Goal: Information Seeking & Learning: Compare options

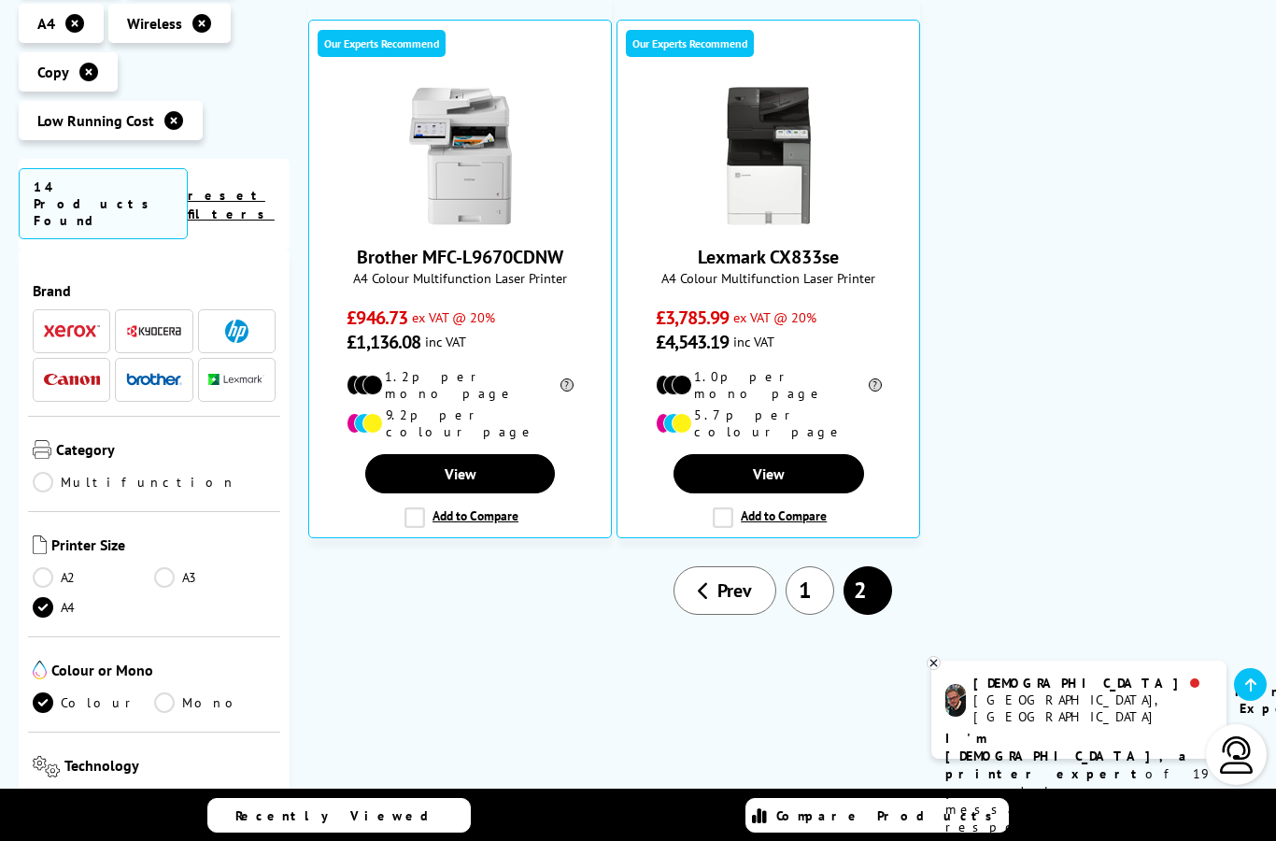
scroll to position [383, 0]
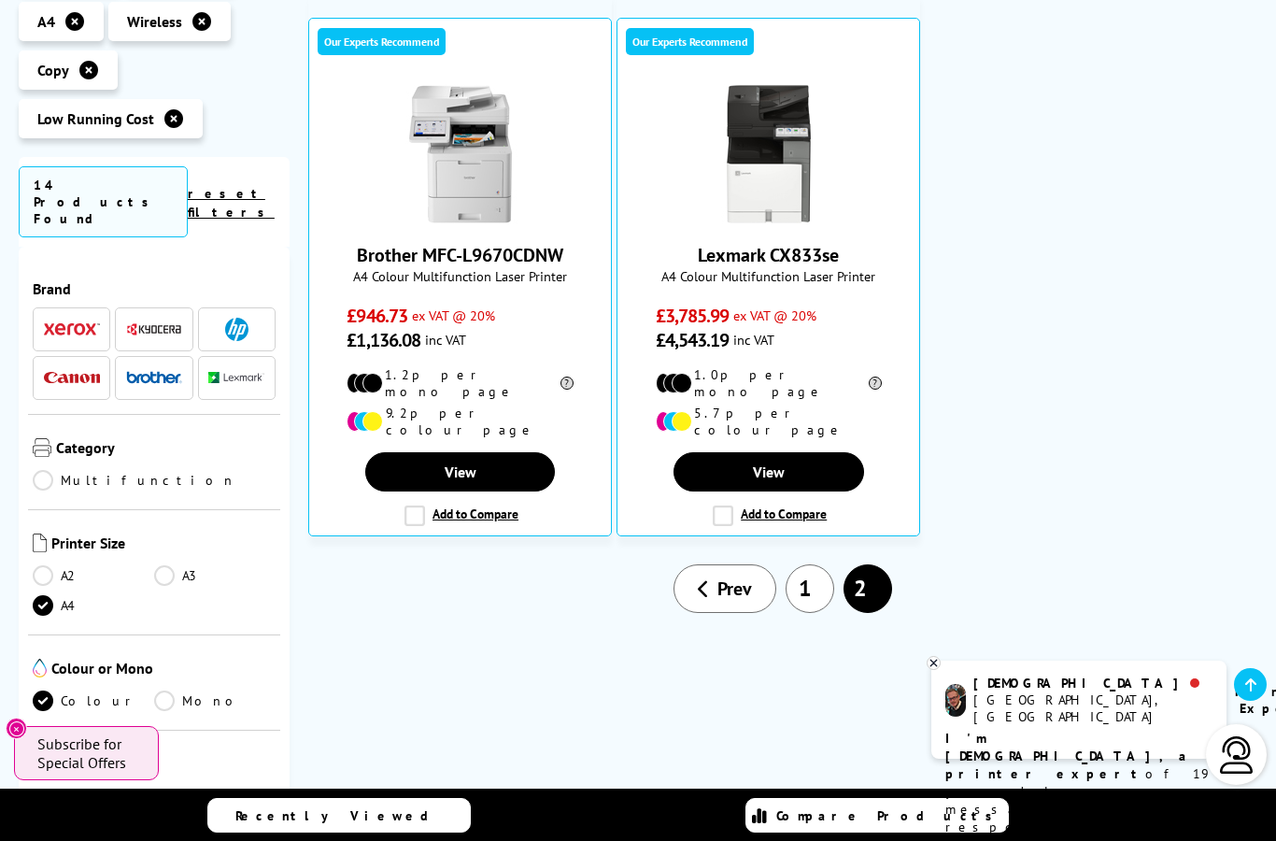
click at [721, 576] on span "Prev" at bounding box center [735, 588] width 35 height 24
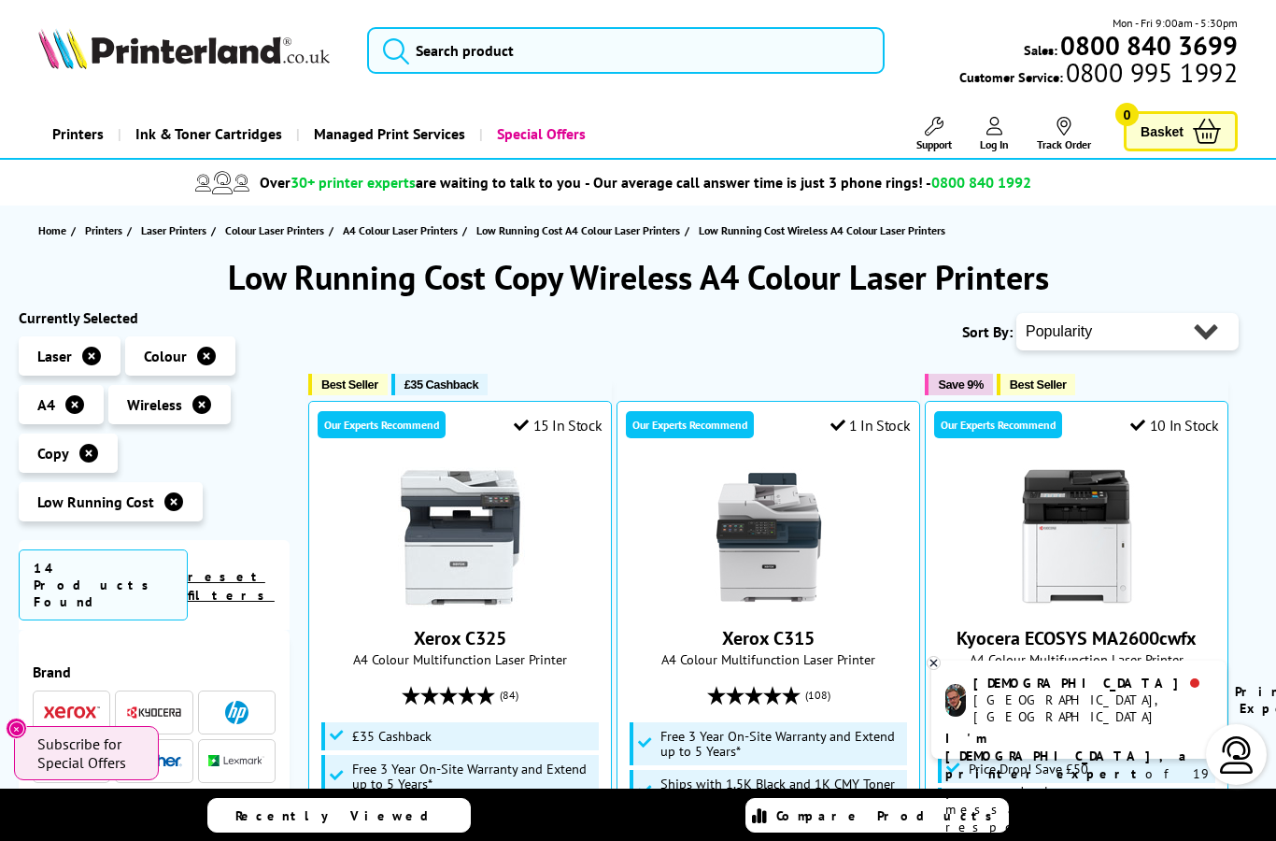
click at [6, 727] on button "Close" at bounding box center [16, 728] width 21 height 21
click at [92, 454] on icon at bounding box center [88, 453] width 19 height 19
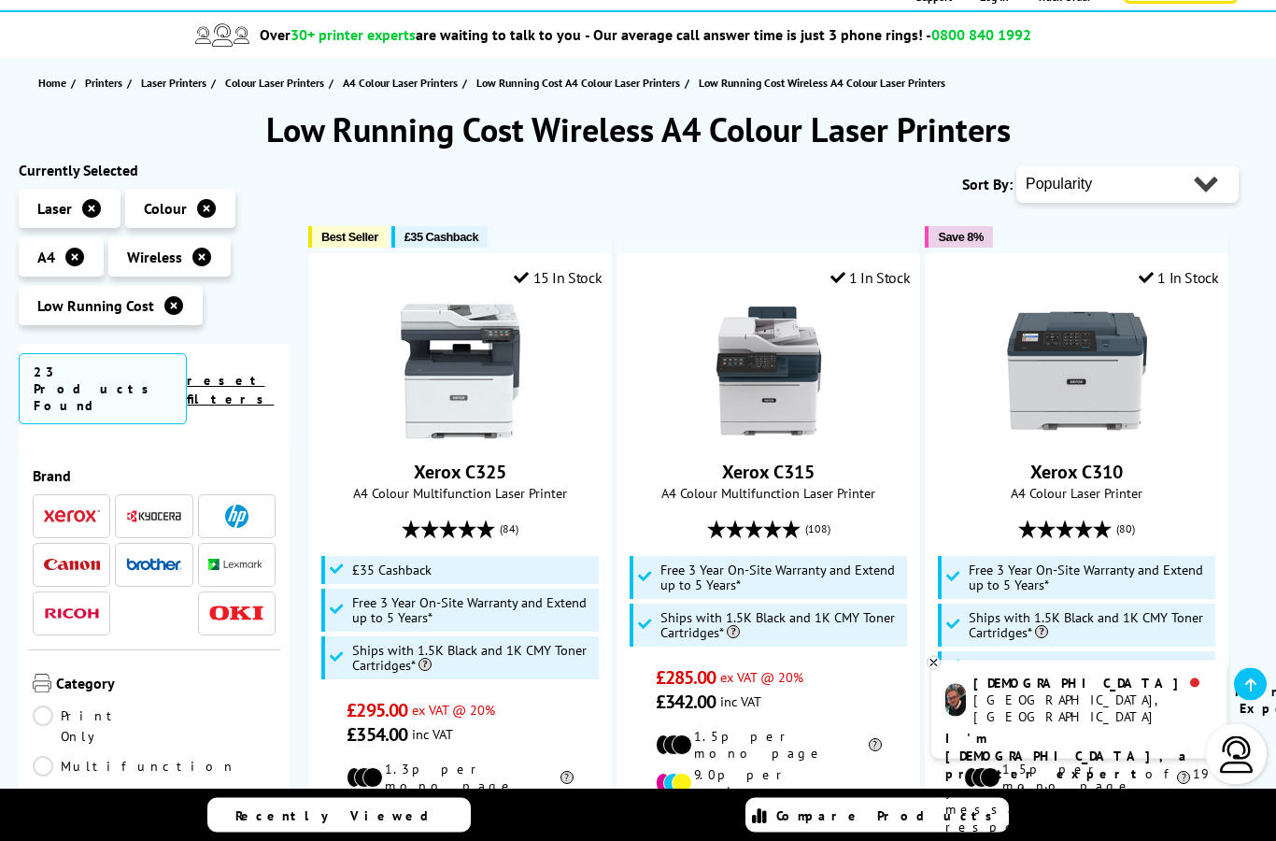
scroll to position [148, 0]
click at [172, 304] on icon at bounding box center [173, 305] width 19 height 19
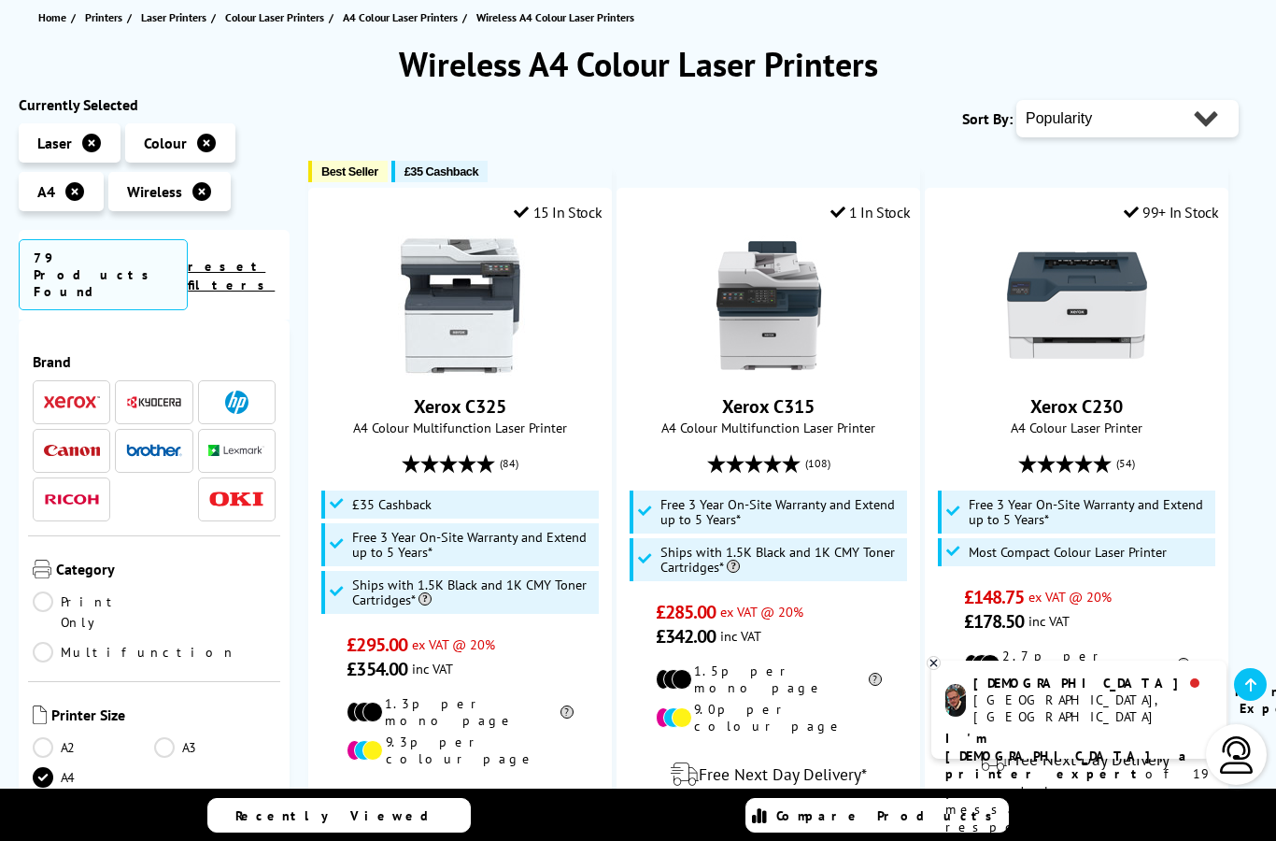
scroll to position [210, 0]
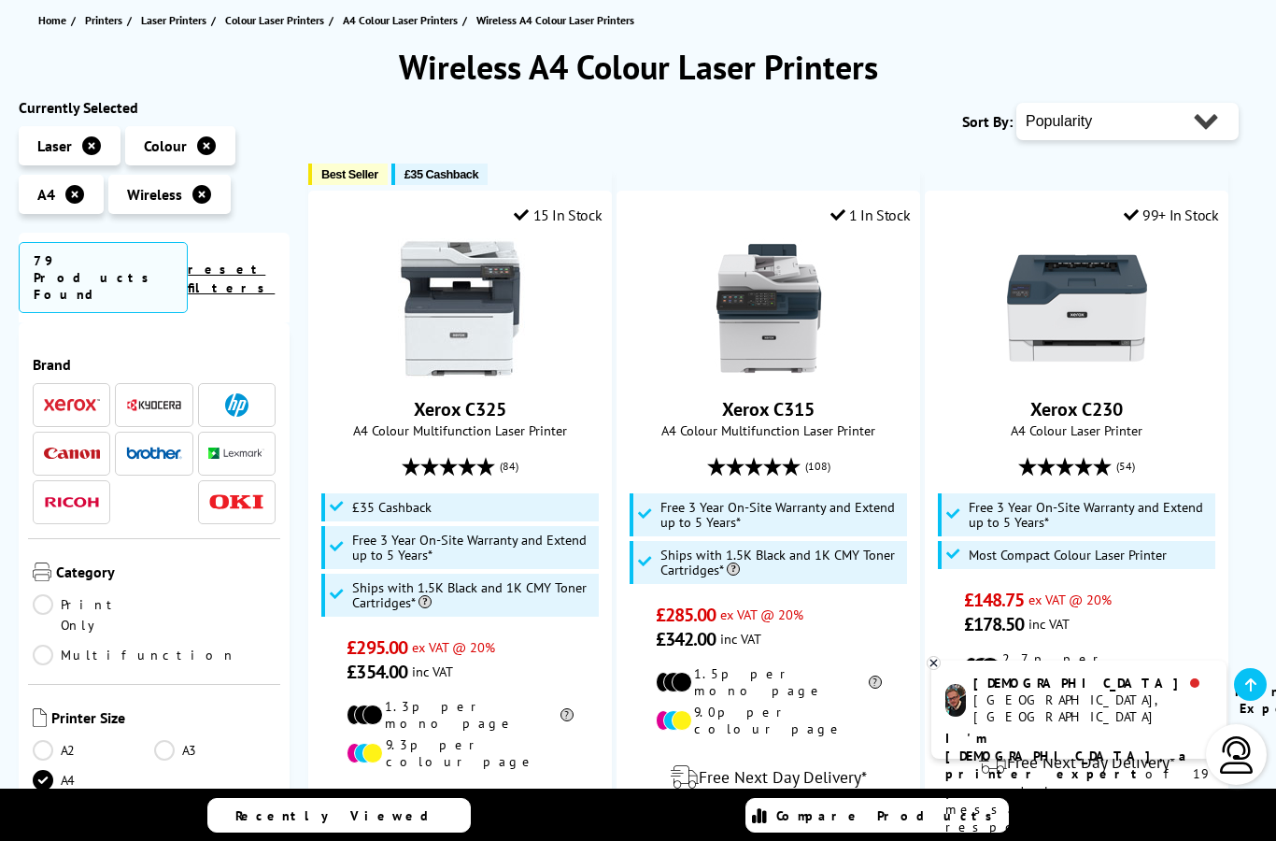
click at [207, 198] on icon at bounding box center [201, 194] width 19 height 19
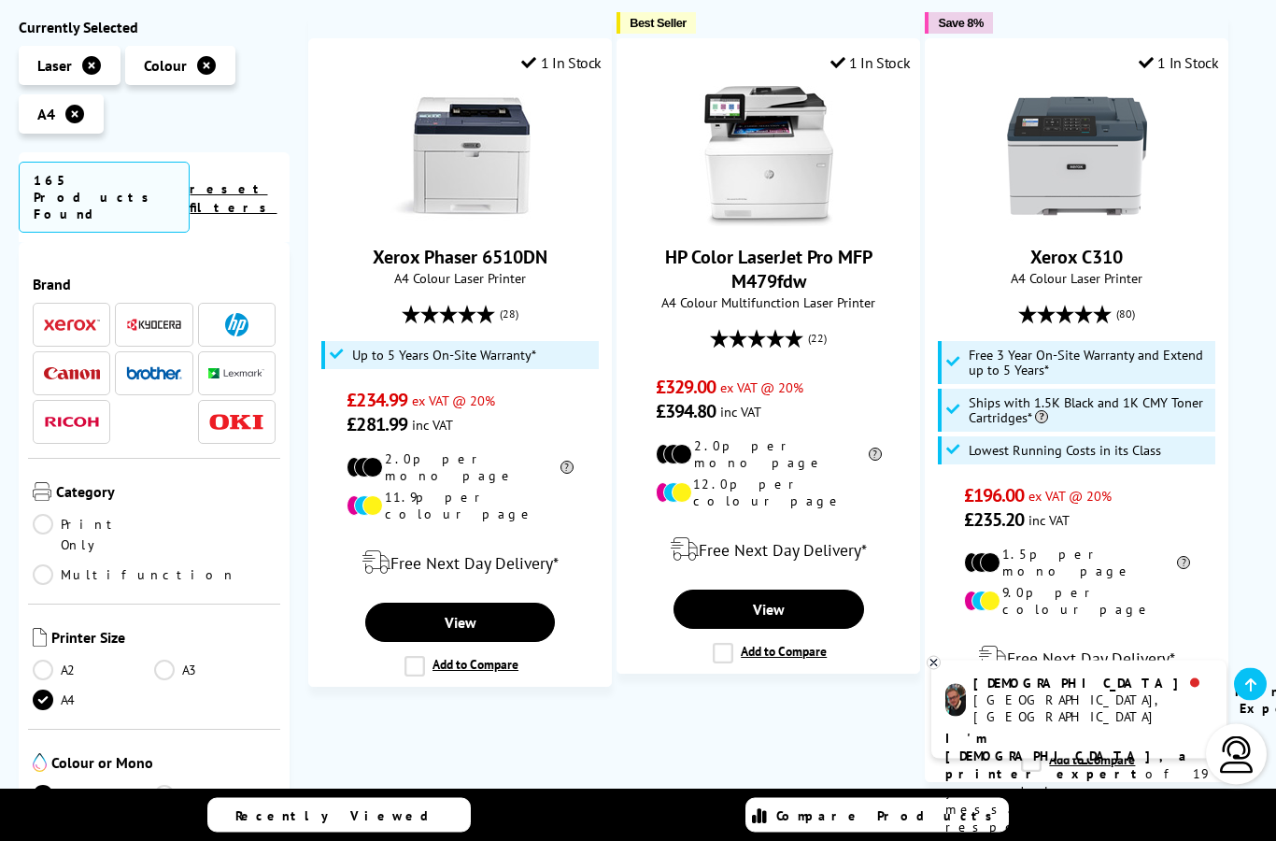
scroll to position [633, 0]
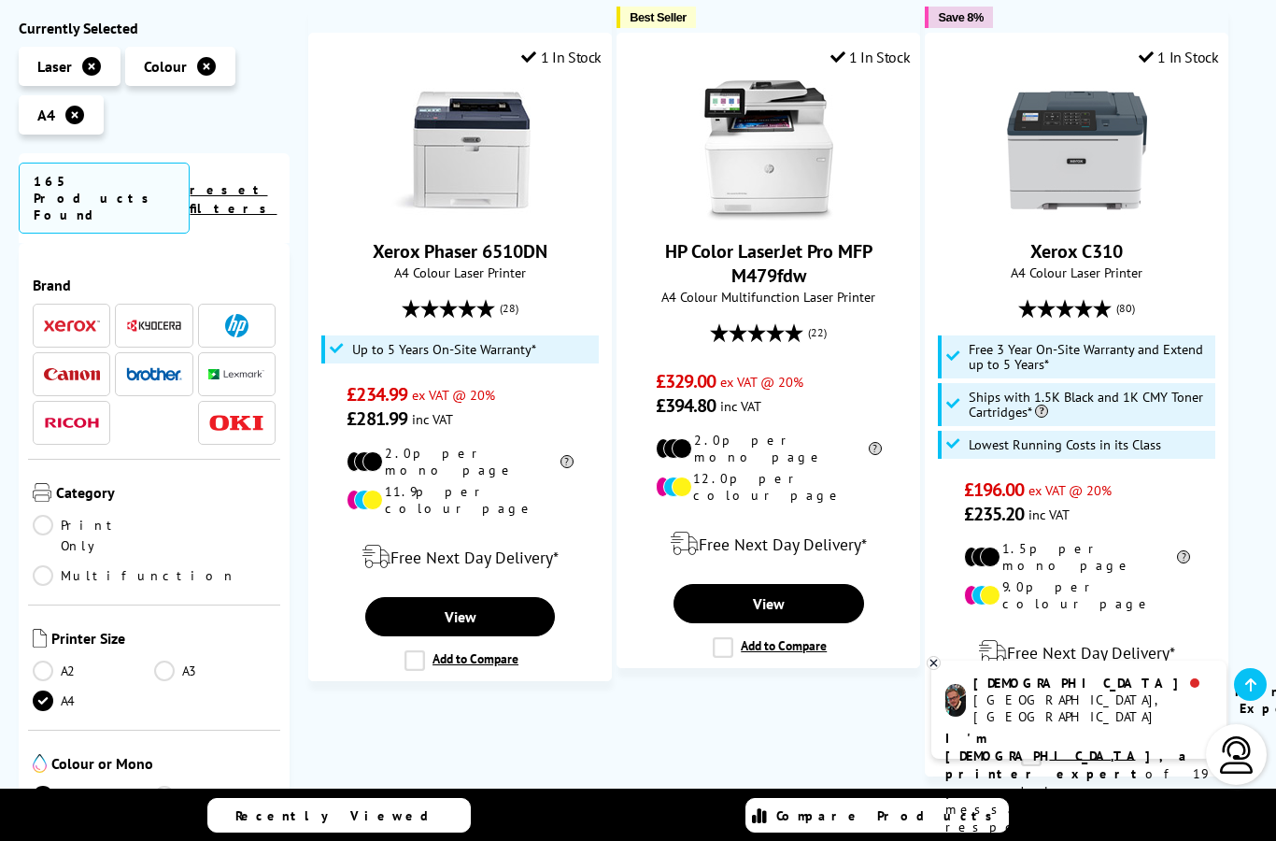
click at [934, 670] on icon at bounding box center [934, 663] width 12 height 14
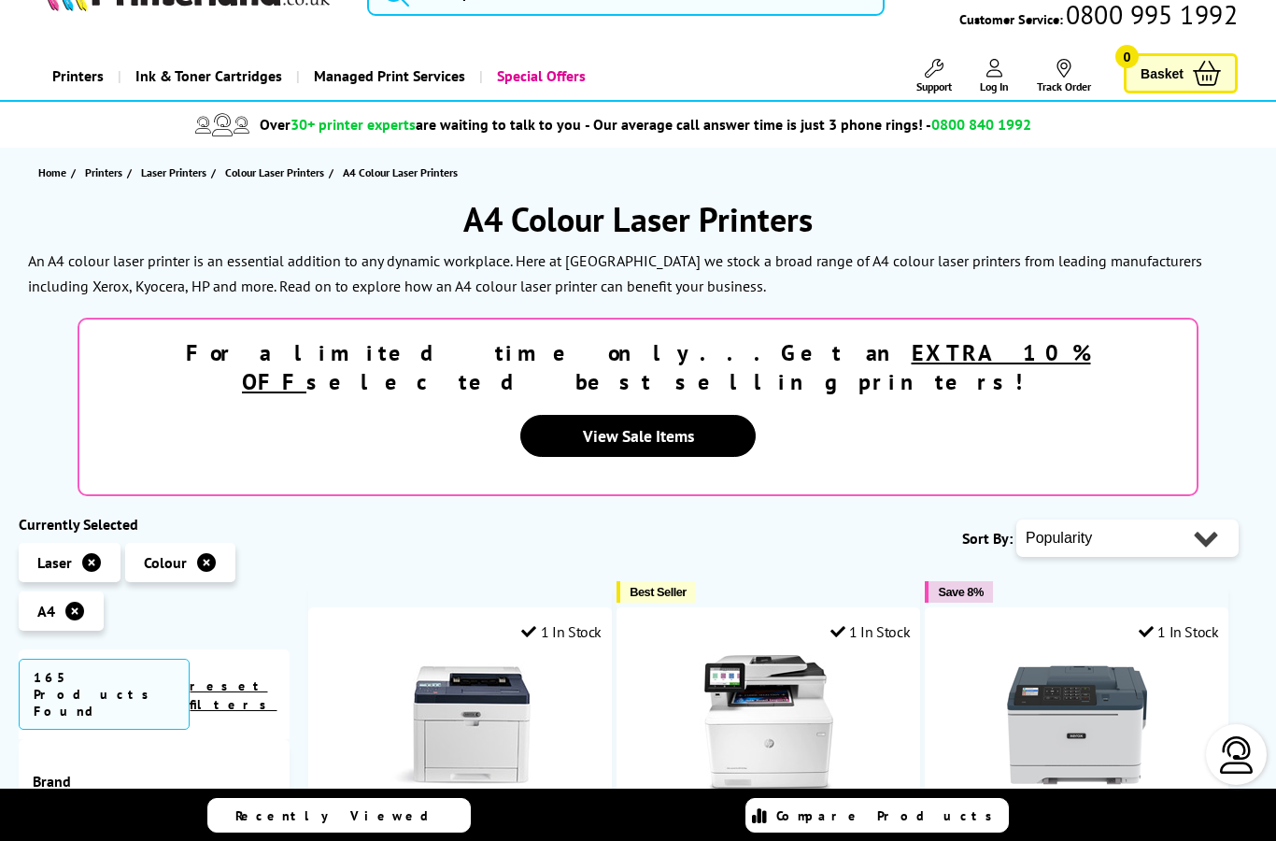
scroll to position [56, 0]
